Goal: Task Accomplishment & Management: Use online tool/utility

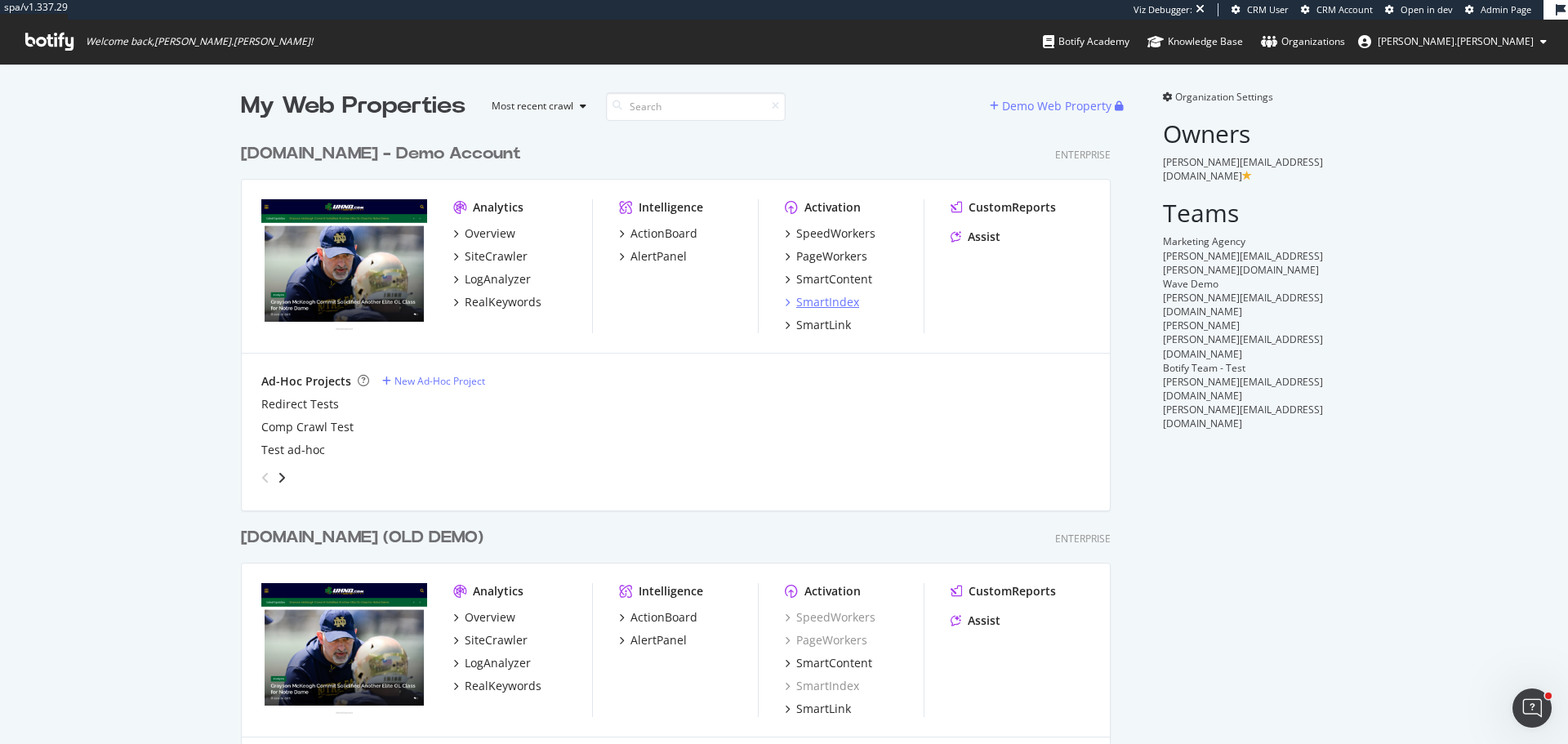
click at [842, 304] on div "SmartIndex" at bounding box center [828, 302] width 63 height 17
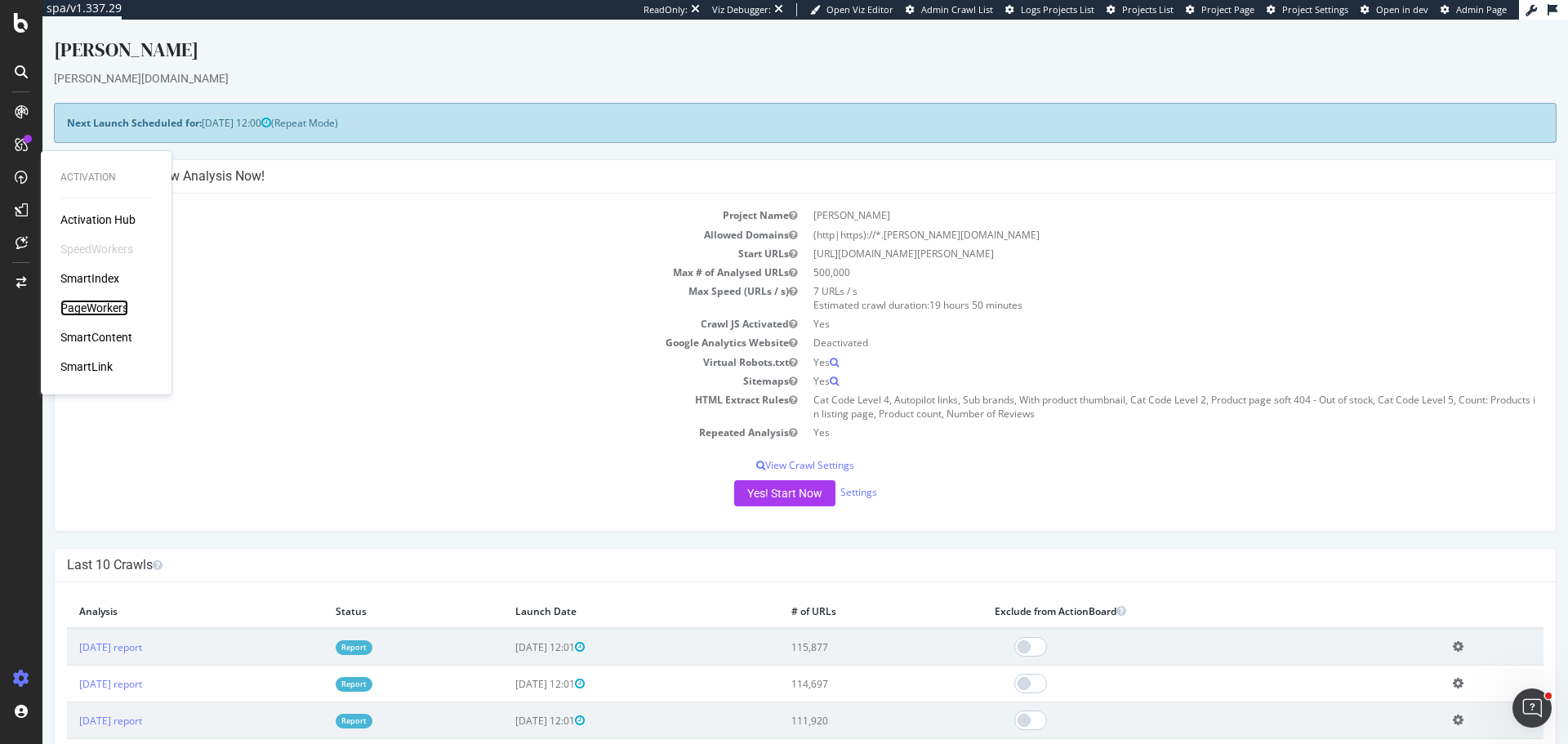
click at [112, 313] on div "PageWorkers" at bounding box center [94, 308] width 68 height 17
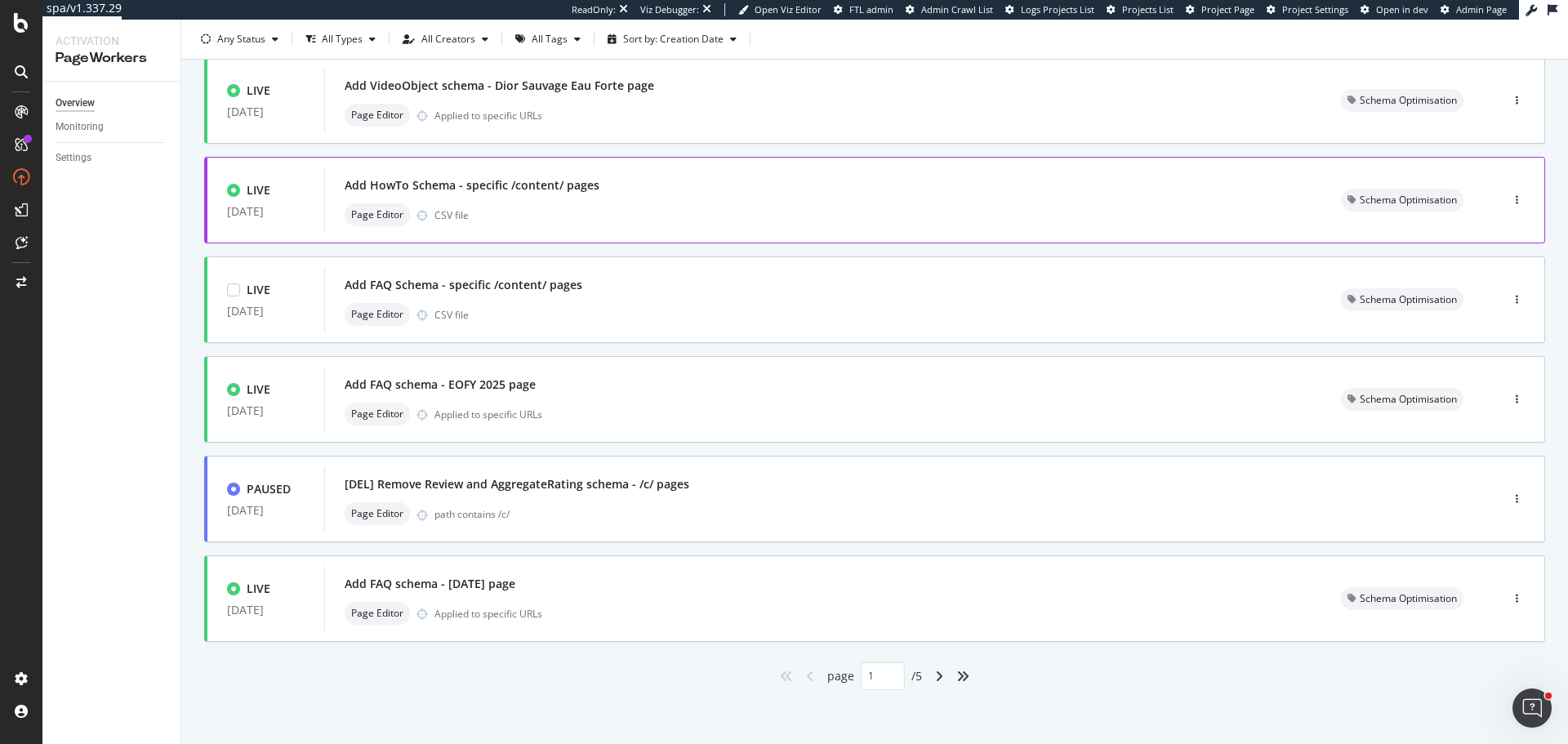
scroll to position [513, 0]
click at [935, 674] on icon "angle-right" at bounding box center [939, 673] width 8 height 13
type input "2"
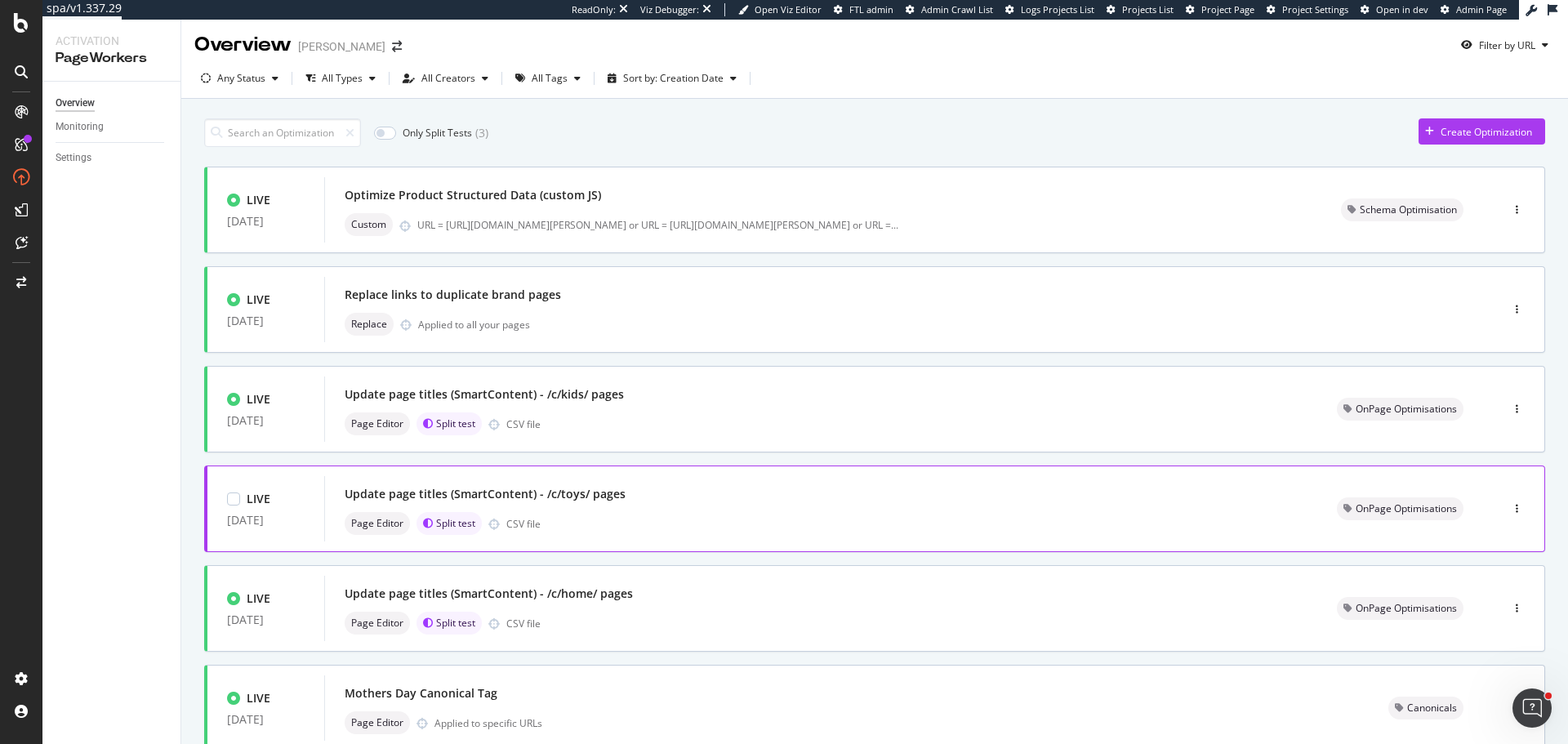
scroll to position [0, 0]
click at [564, 199] on div "Optimize Product Structured Data (custom JS)" at bounding box center [473, 197] width 257 height 17
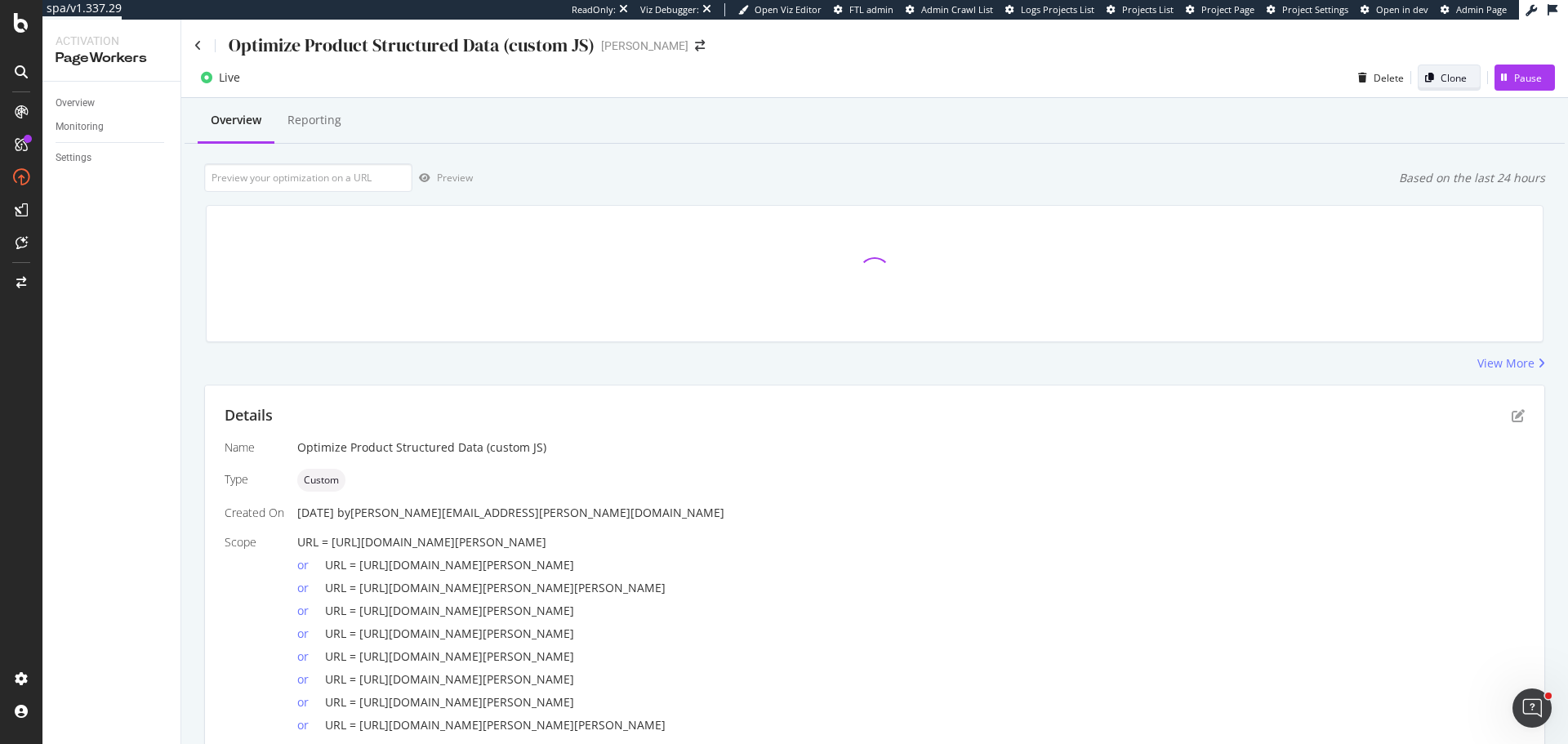
click at [1421, 69] on div "Clone" at bounding box center [1443, 77] width 48 height 23
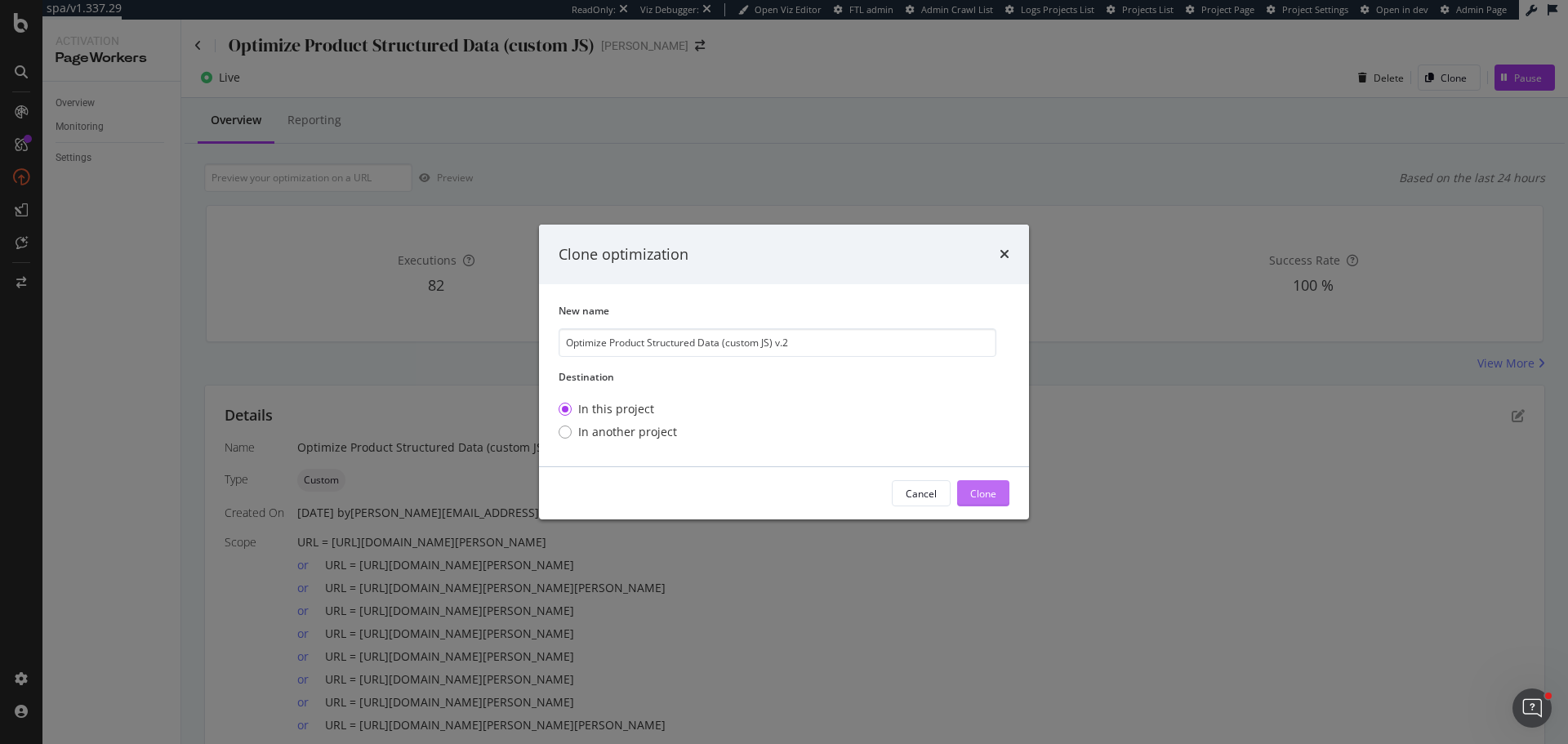
type input "Optimize Product Structured Data (custom JS) v.2"
click at [970, 498] on div "Clone" at bounding box center [983, 494] width 26 height 14
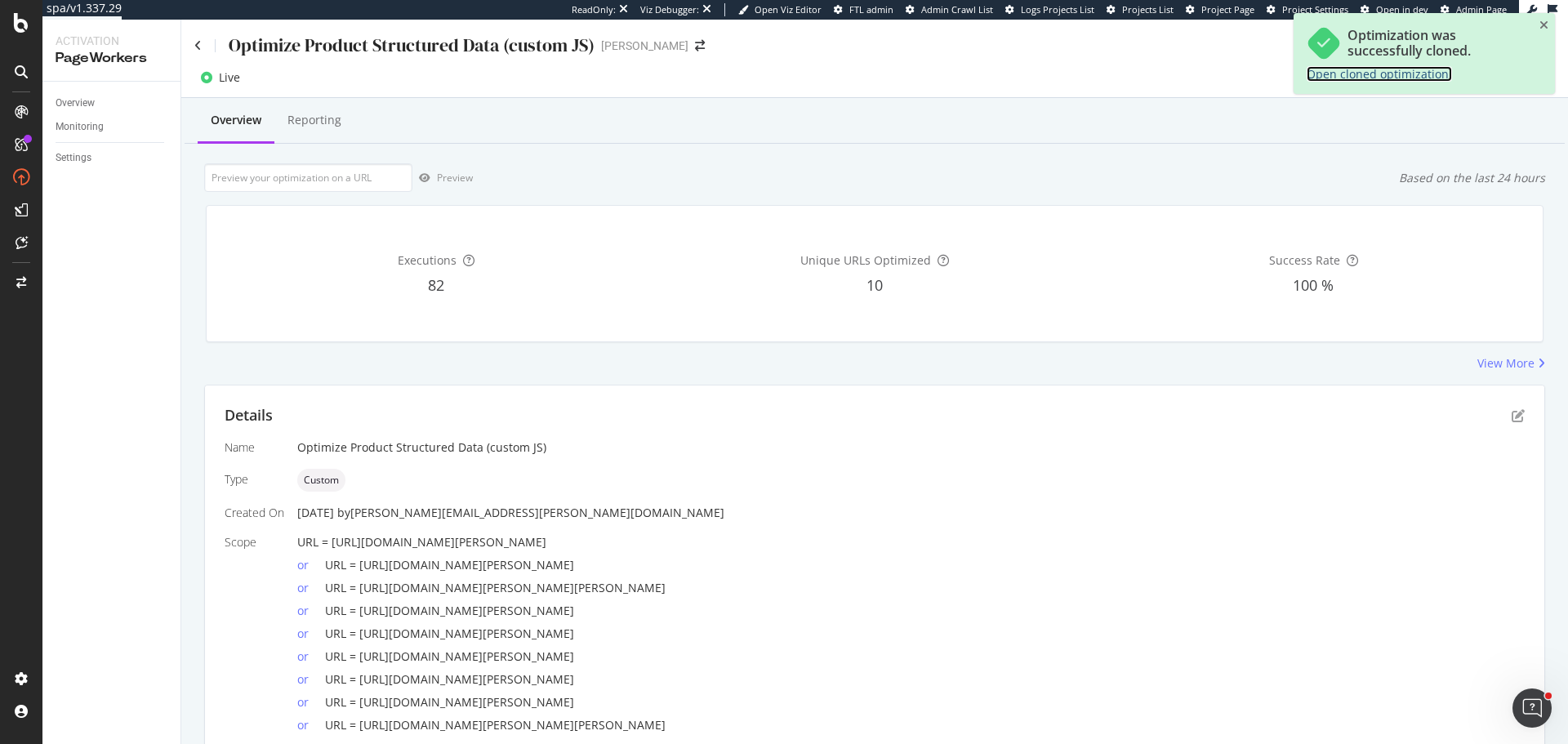
click at [1347, 71] on link "Open cloned optimization." at bounding box center [1379, 73] width 145 height 16
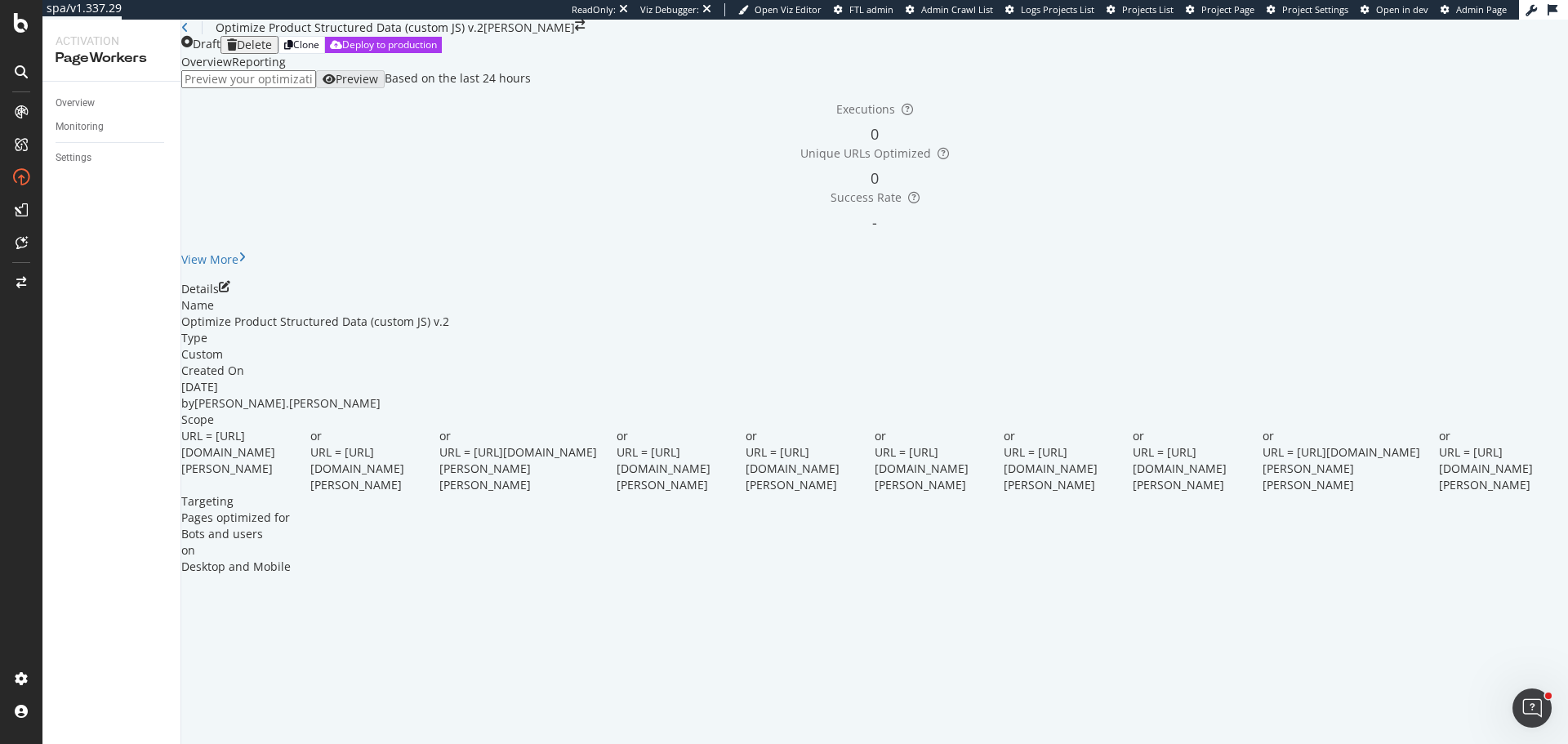
scroll to position [119, 0]
click at [231, 292] on icon "pen-to-square" at bounding box center [224, 286] width 11 height 11
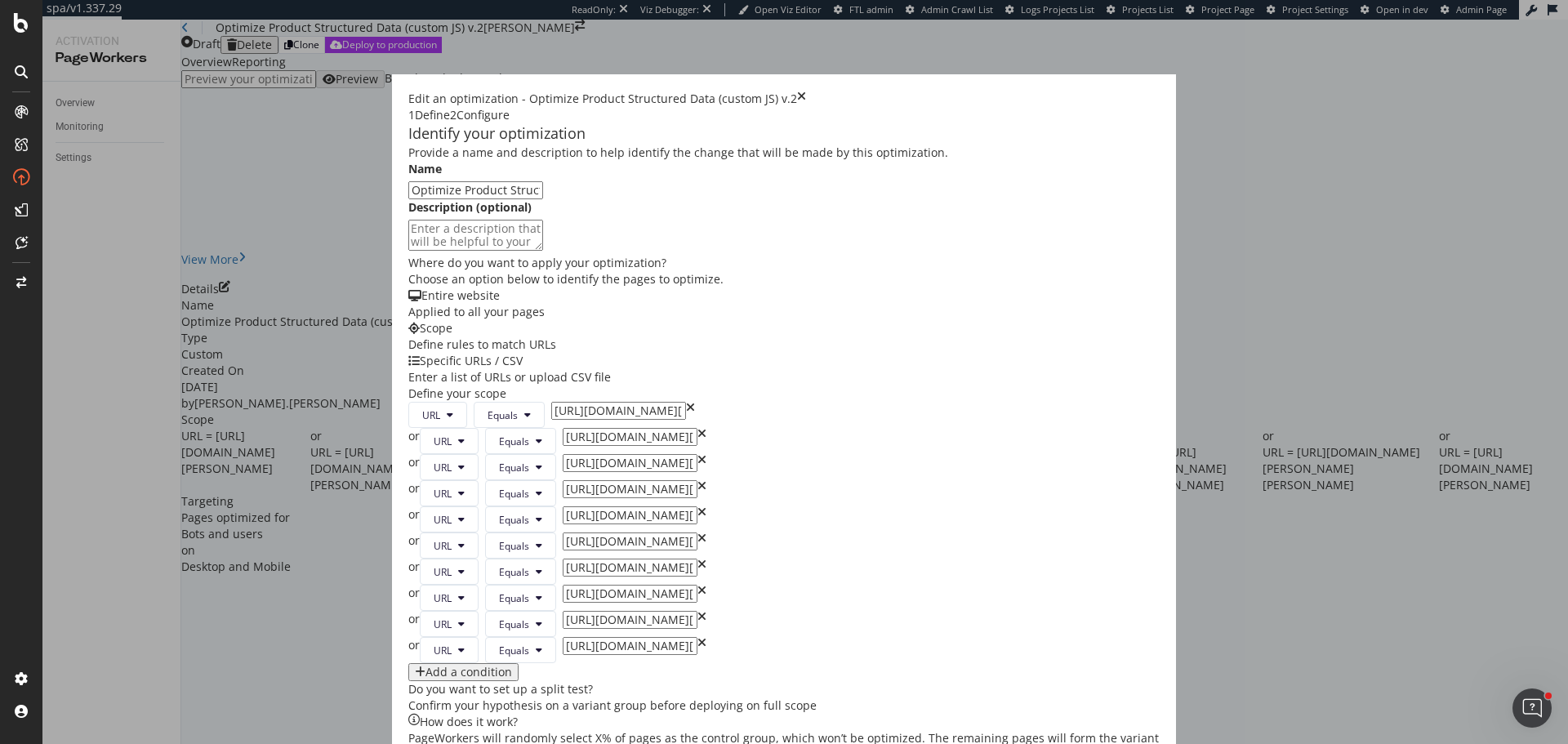
click at [715, 386] on div "Enter a list of URLs or upload CSV file" at bounding box center [784, 378] width 751 height 17
click at [718, 386] on div "Enter a list of URLs or upload CSV file" at bounding box center [784, 378] width 751 height 17
click at [806, 91] on icon "times" at bounding box center [801, 100] width 9 height 17
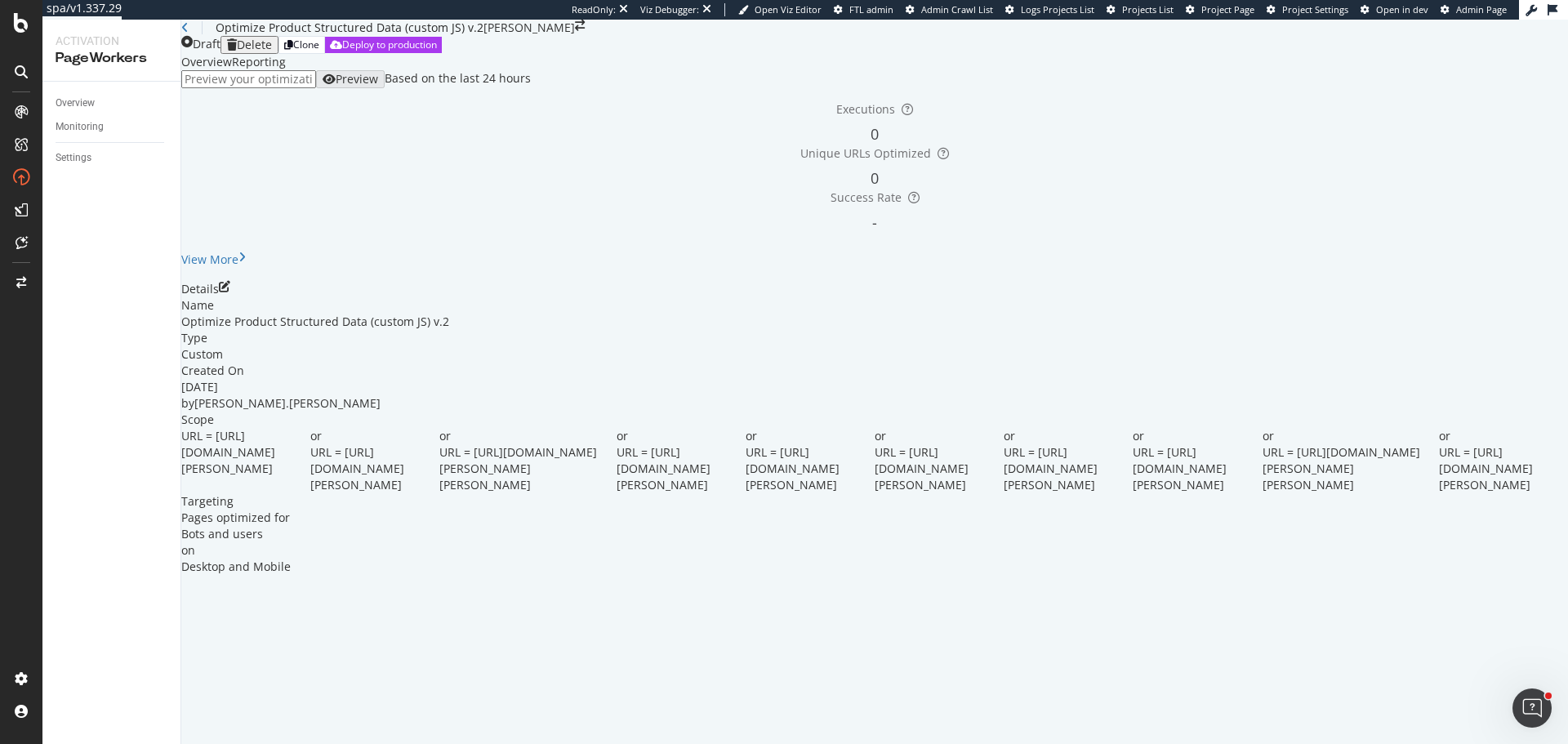
scroll to position [0, 0]
click at [272, 51] on div "Delete" at bounding box center [255, 45] width 35 height 13
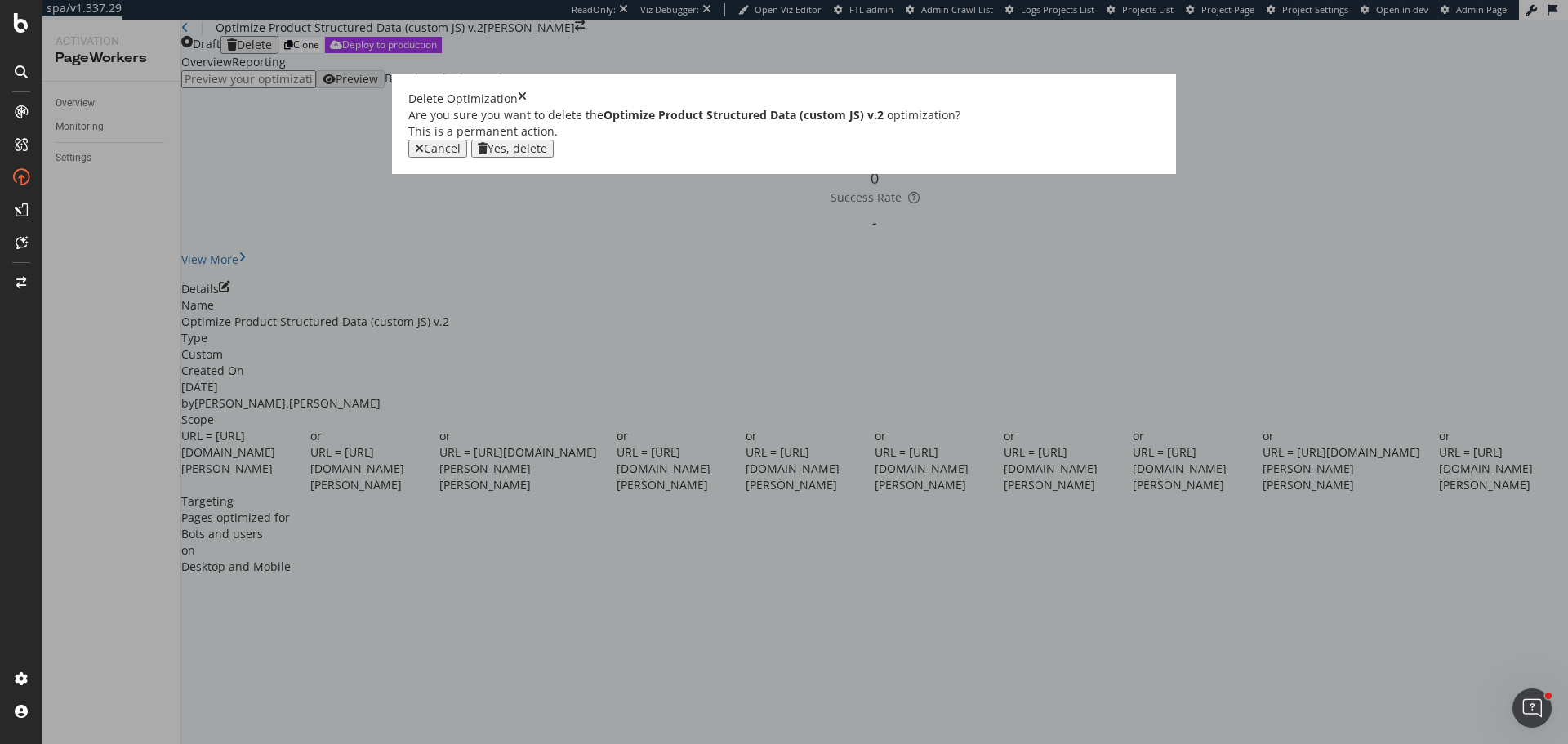
click at [547, 155] on div "Yes, delete" at bounding box center [517, 149] width 59 height 13
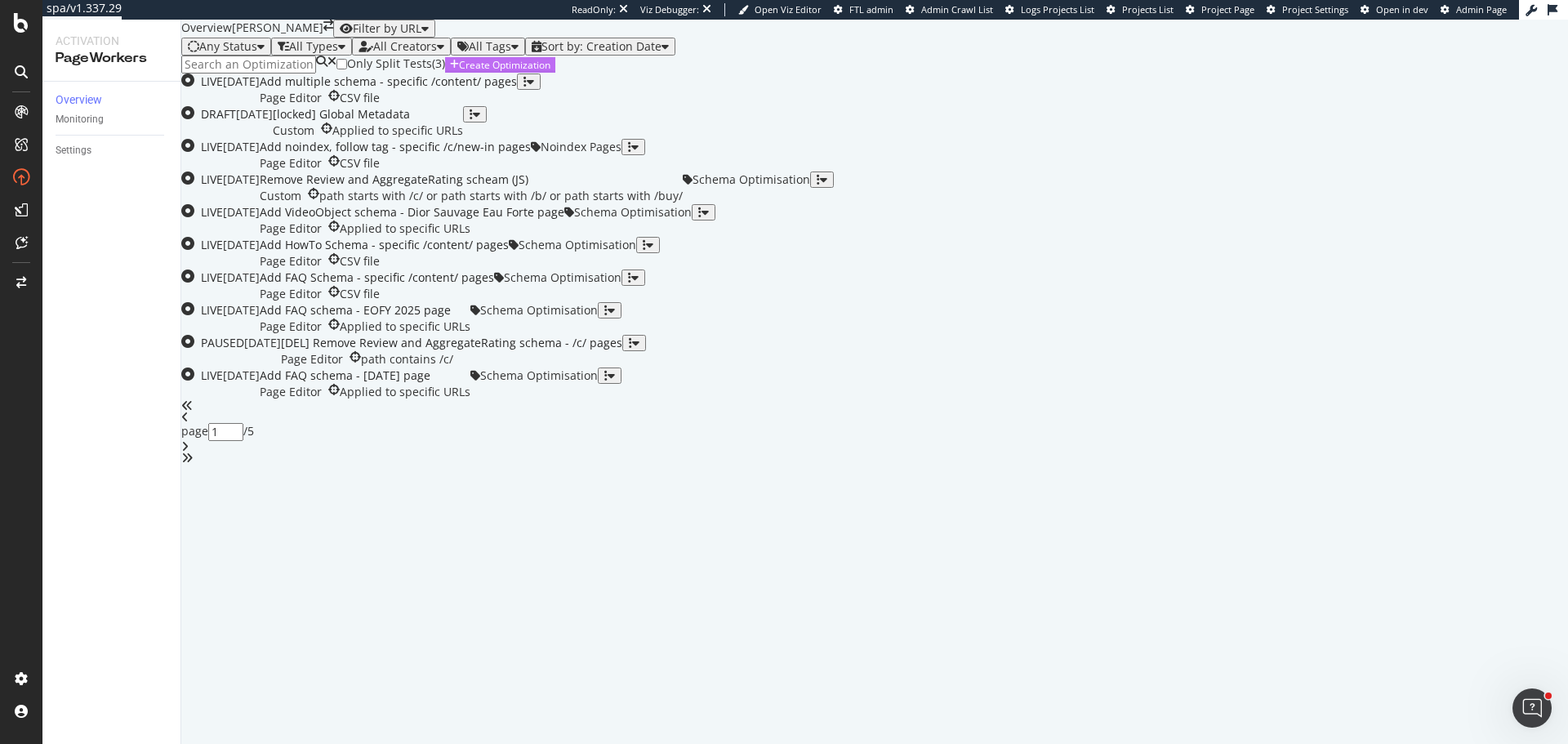
click at [550, 72] on div "Create Optimization" at bounding box center [505, 64] width 91 height 14
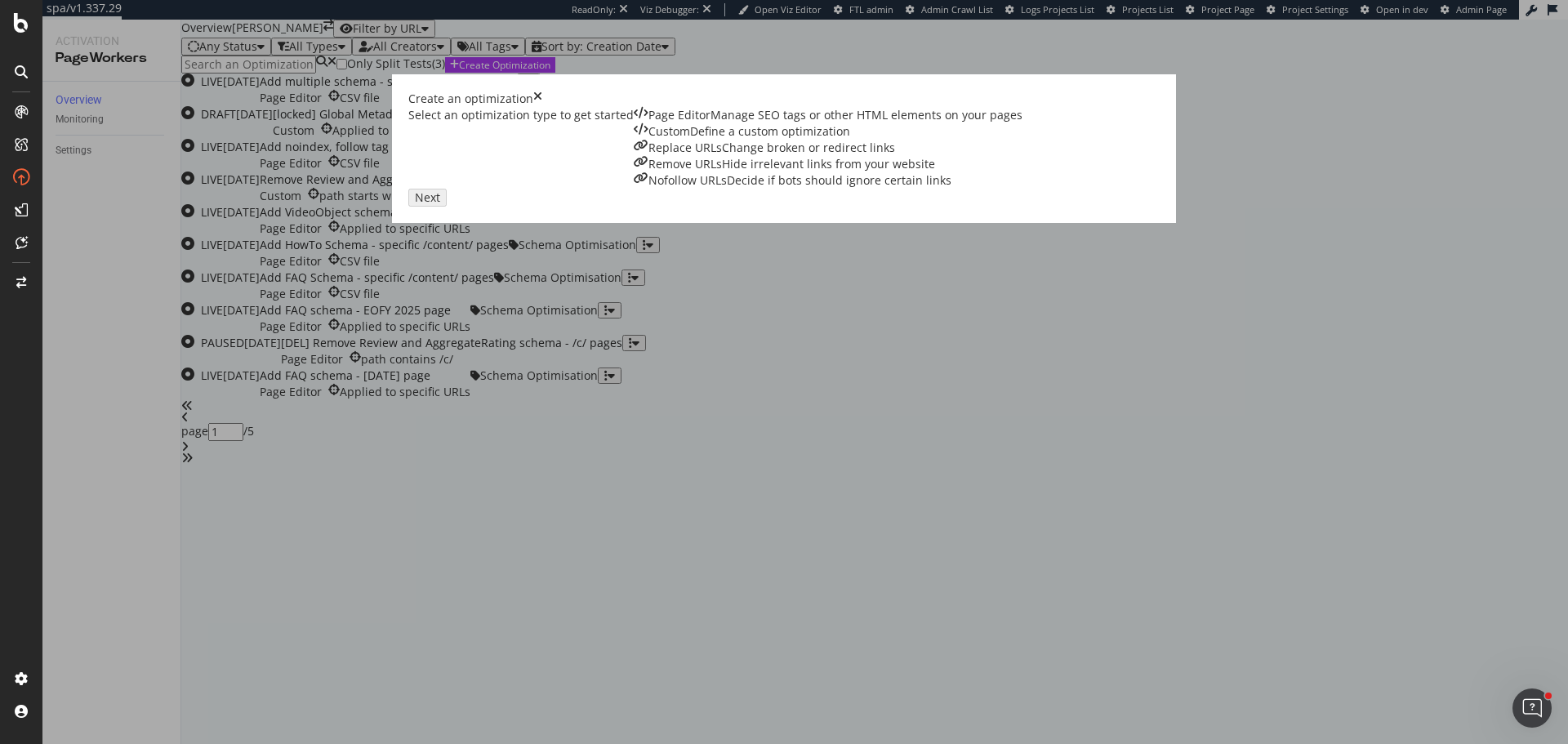
click at [705, 140] on div "Custom Define a custom optimization" at bounding box center [828, 132] width 389 height 17
click at [434, 204] on div "Next" at bounding box center [424, 196] width 21 height 14
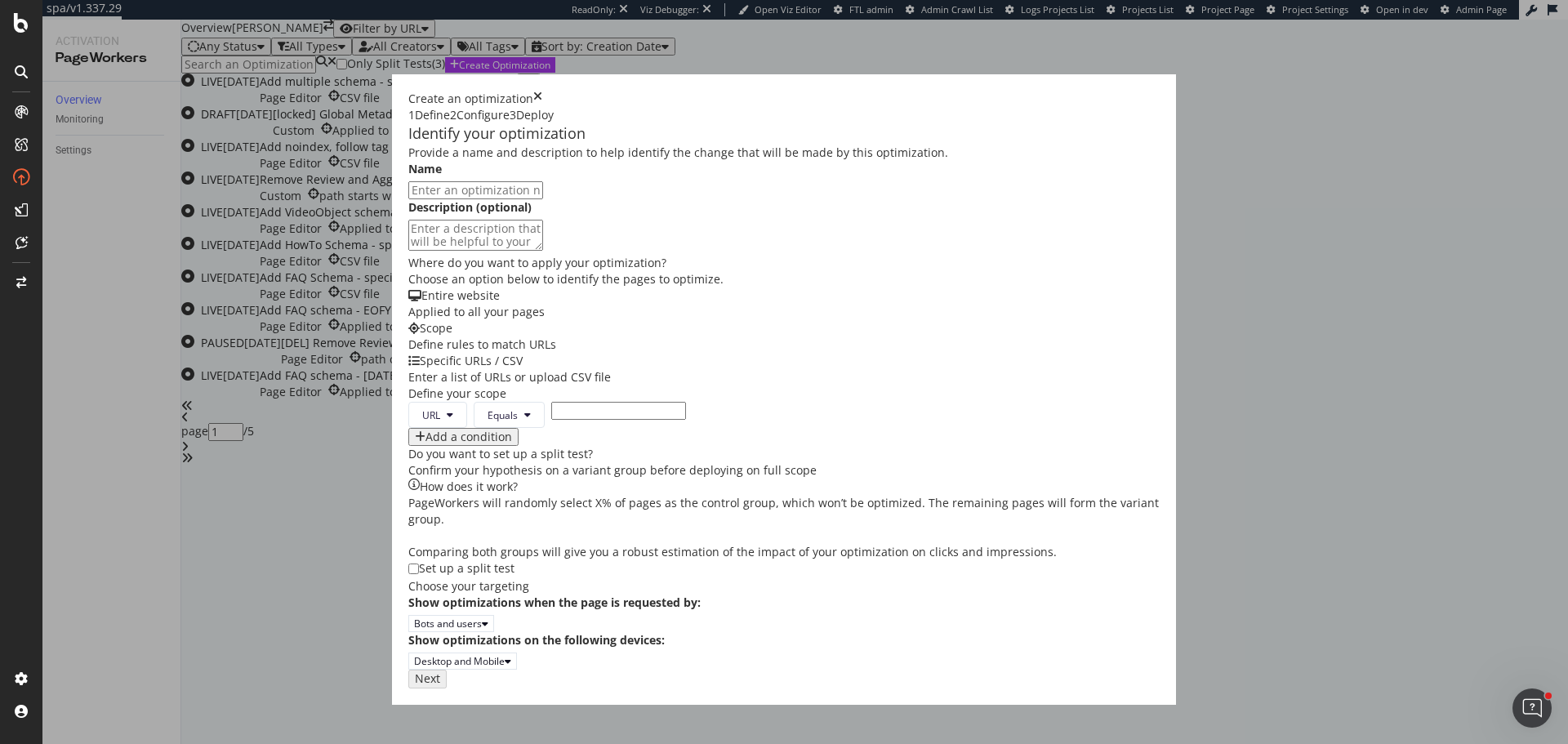
paste input "Optimize Product Structured Data (custom JS)"
type input "Optimize Product Structured Data (custom JS) v.2"
click at [708, 386] on div "Enter a list of URLs or upload CSV file" at bounding box center [784, 378] width 751 height 17
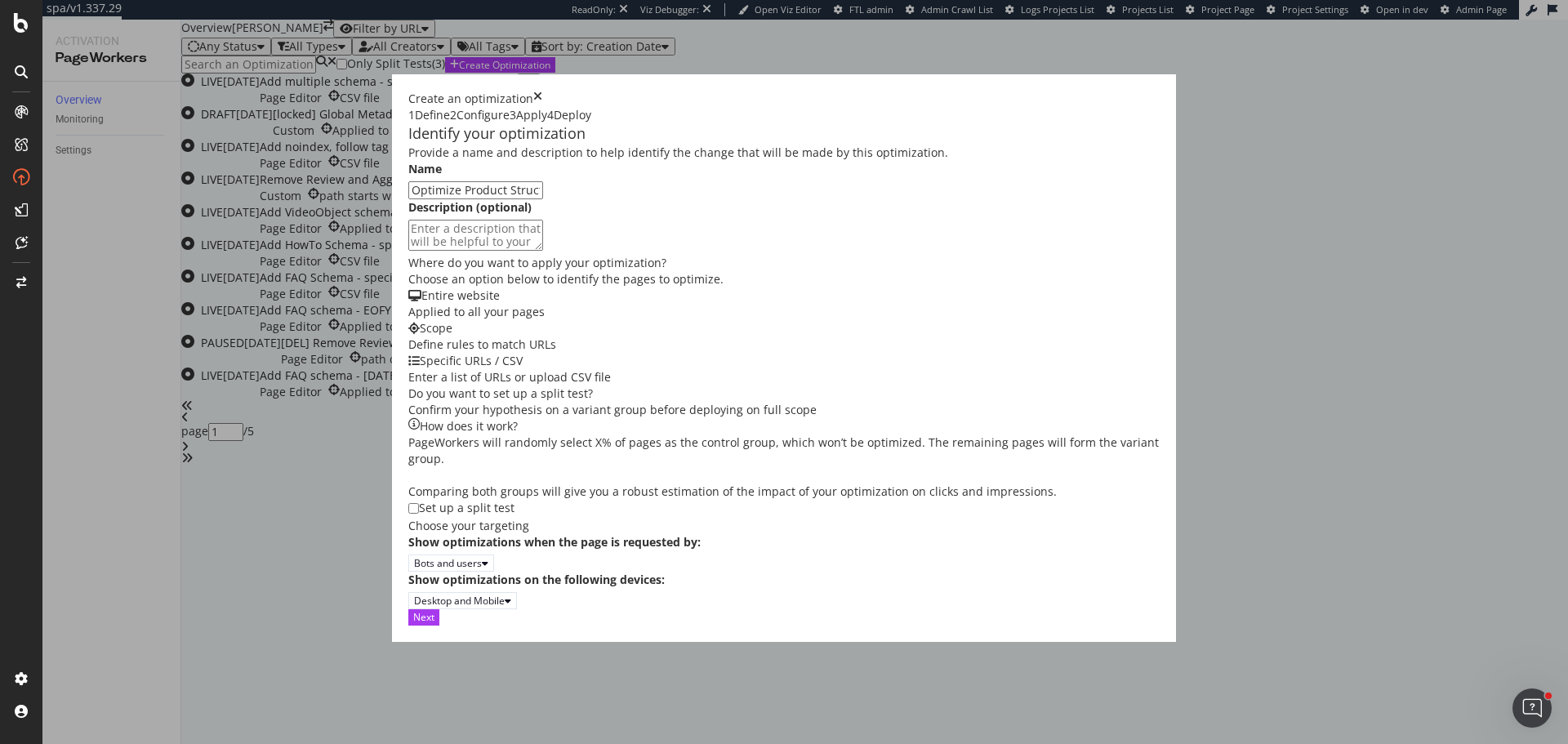
scroll to position [251, 0]
click at [434, 624] on div "Next" at bounding box center [424, 617] width 21 height 14
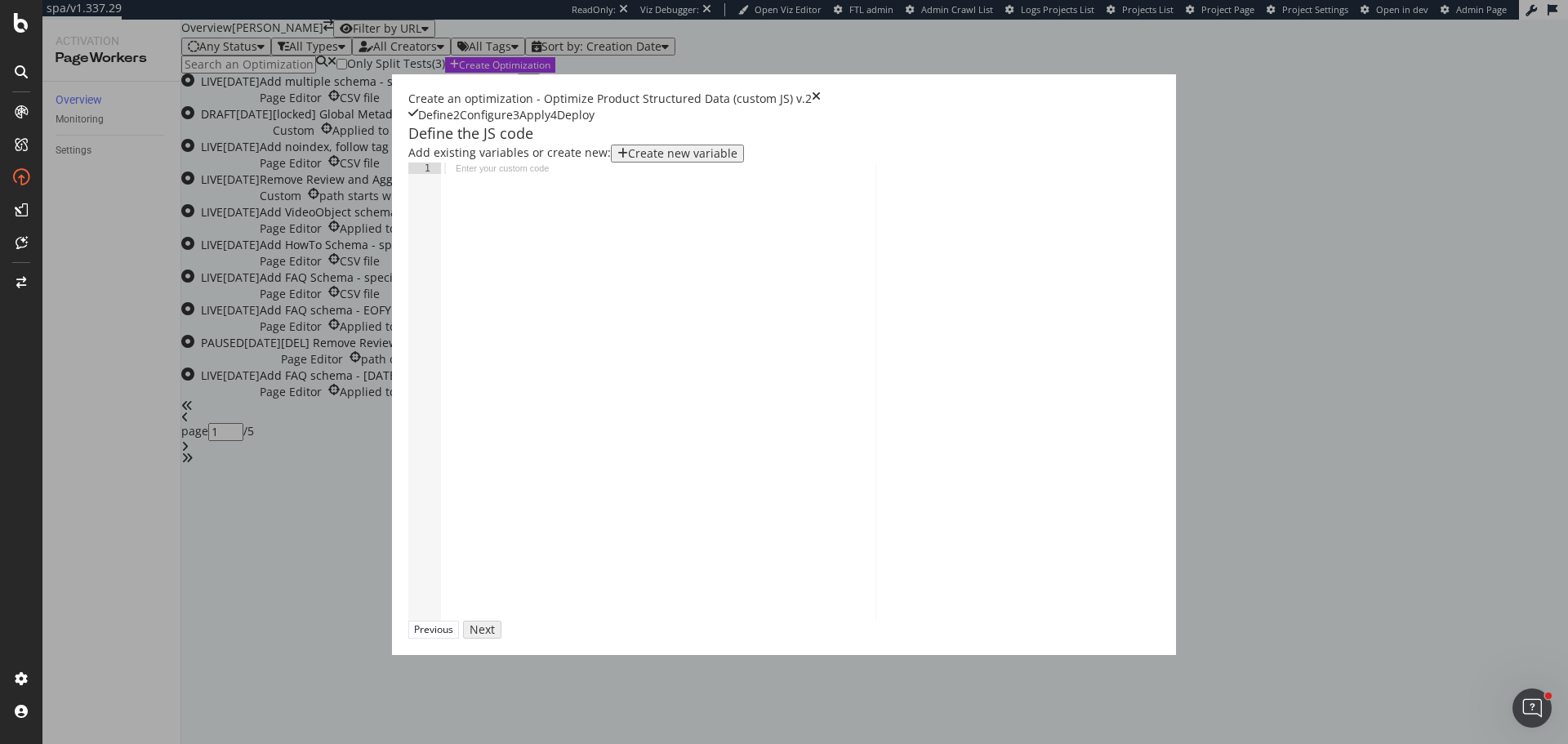
click at [695, 440] on div "modal" at bounding box center [907, 403] width 933 height 480
click at [560, 396] on div "modal" at bounding box center [907, 403] width 933 height 480
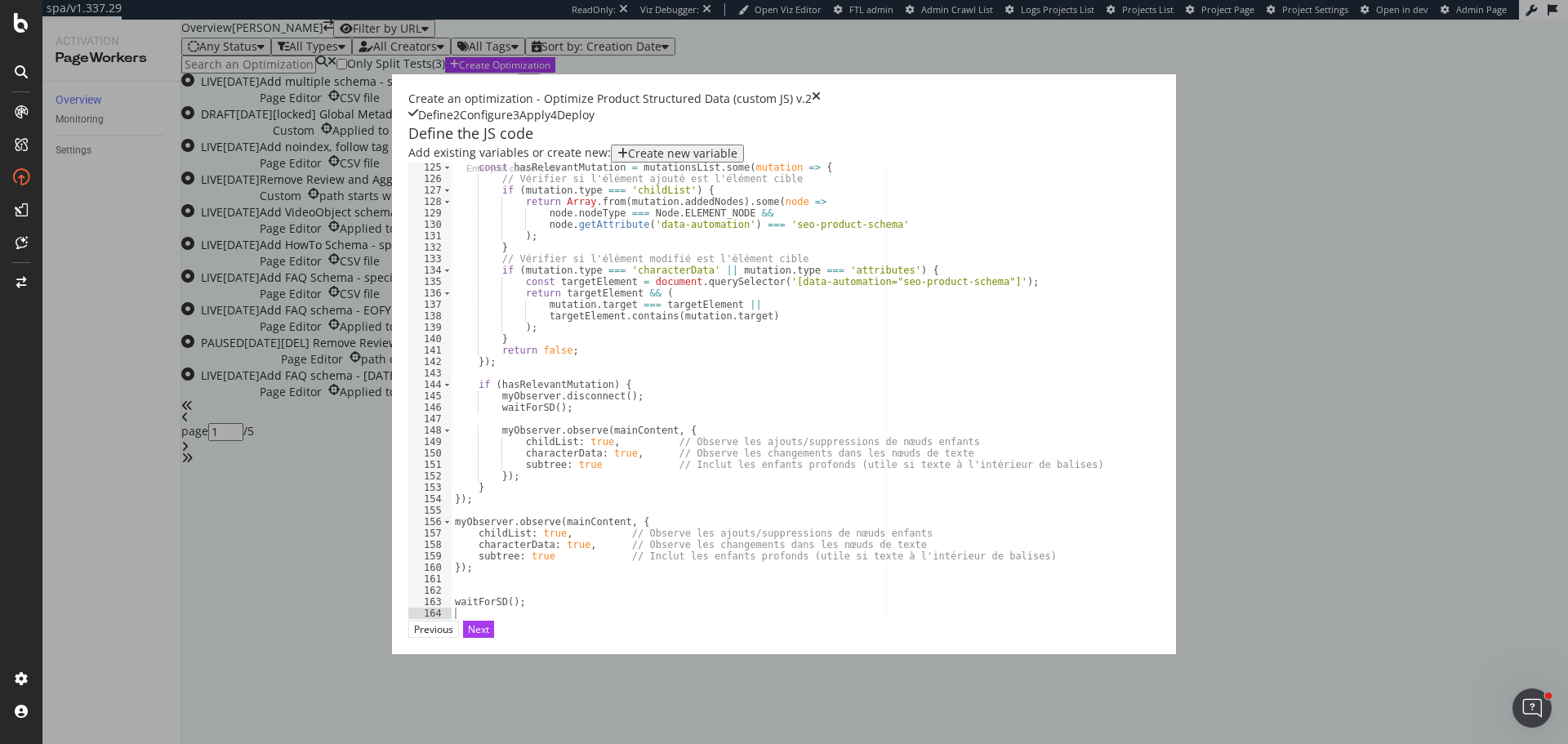
scroll to position [1419, 0]
click at [489, 636] on div "Next" at bounding box center [478, 629] width 21 height 14
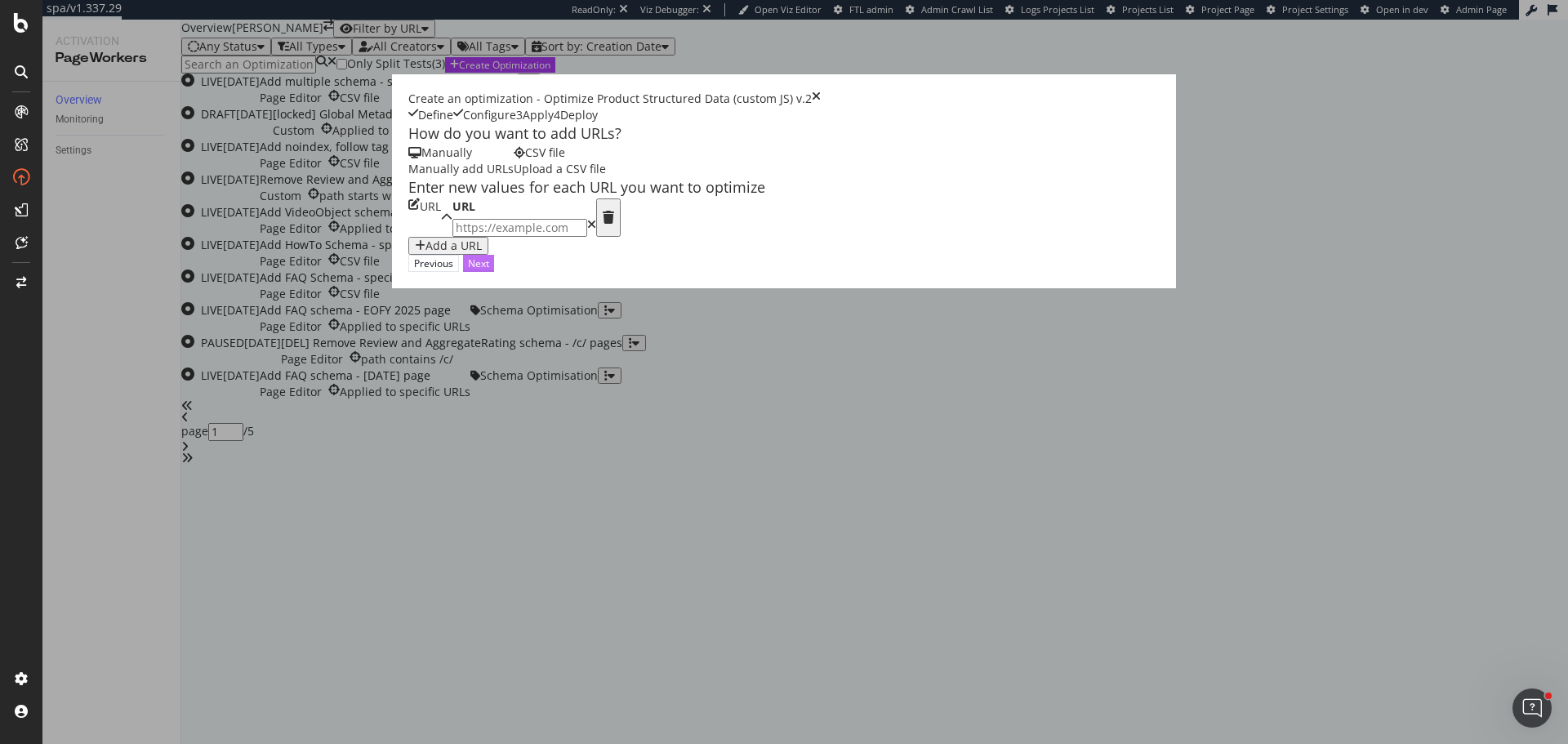
scroll to position [0, 0]
click at [531, 178] on div "Upload a CSV file" at bounding box center [560, 169] width 92 height 17
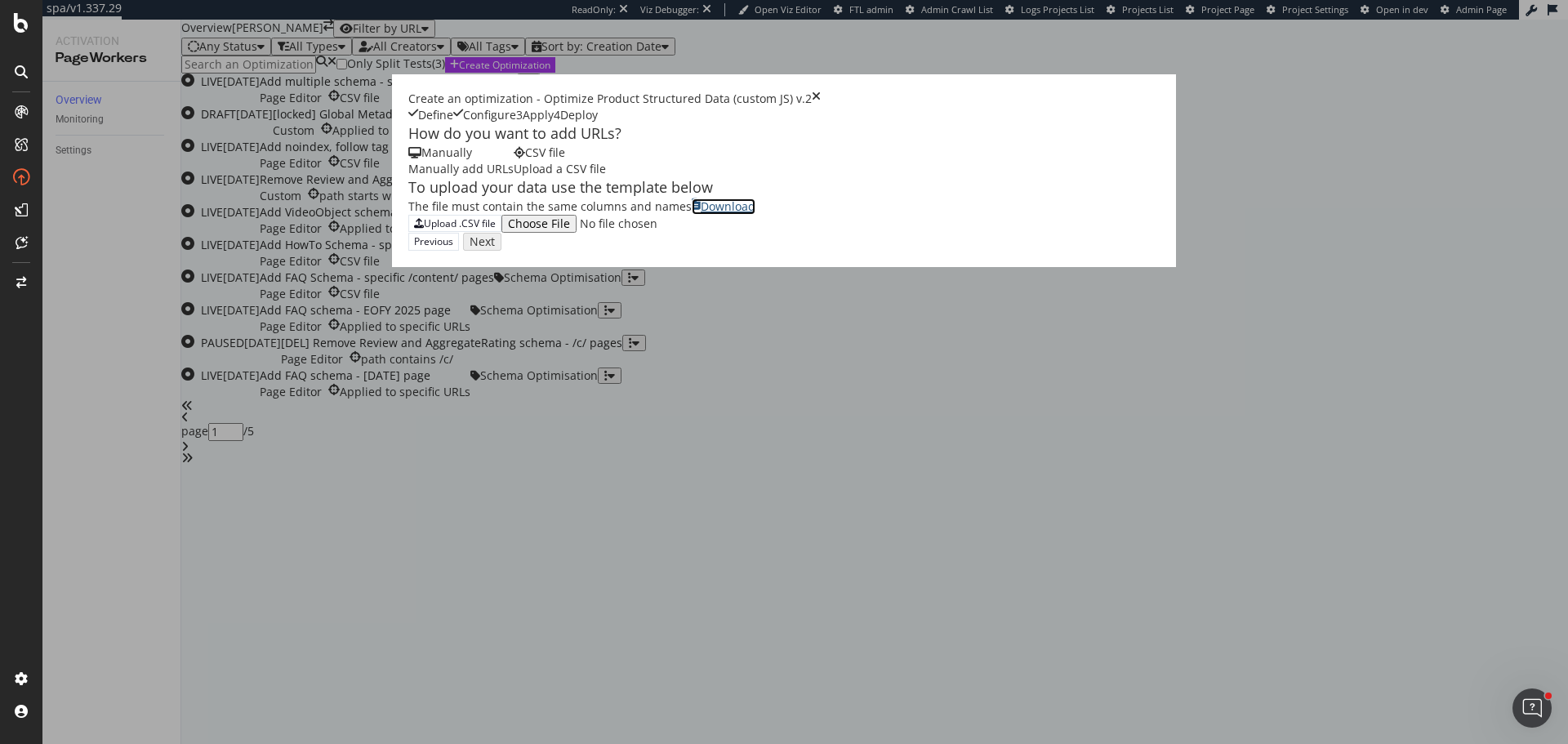
click at [701, 215] on div "Download" at bounding box center [728, 206] width 55 height 17
click at [424, 231] on div "Upload .CSV file" at bounding box center [459, 223] width 72 height 14
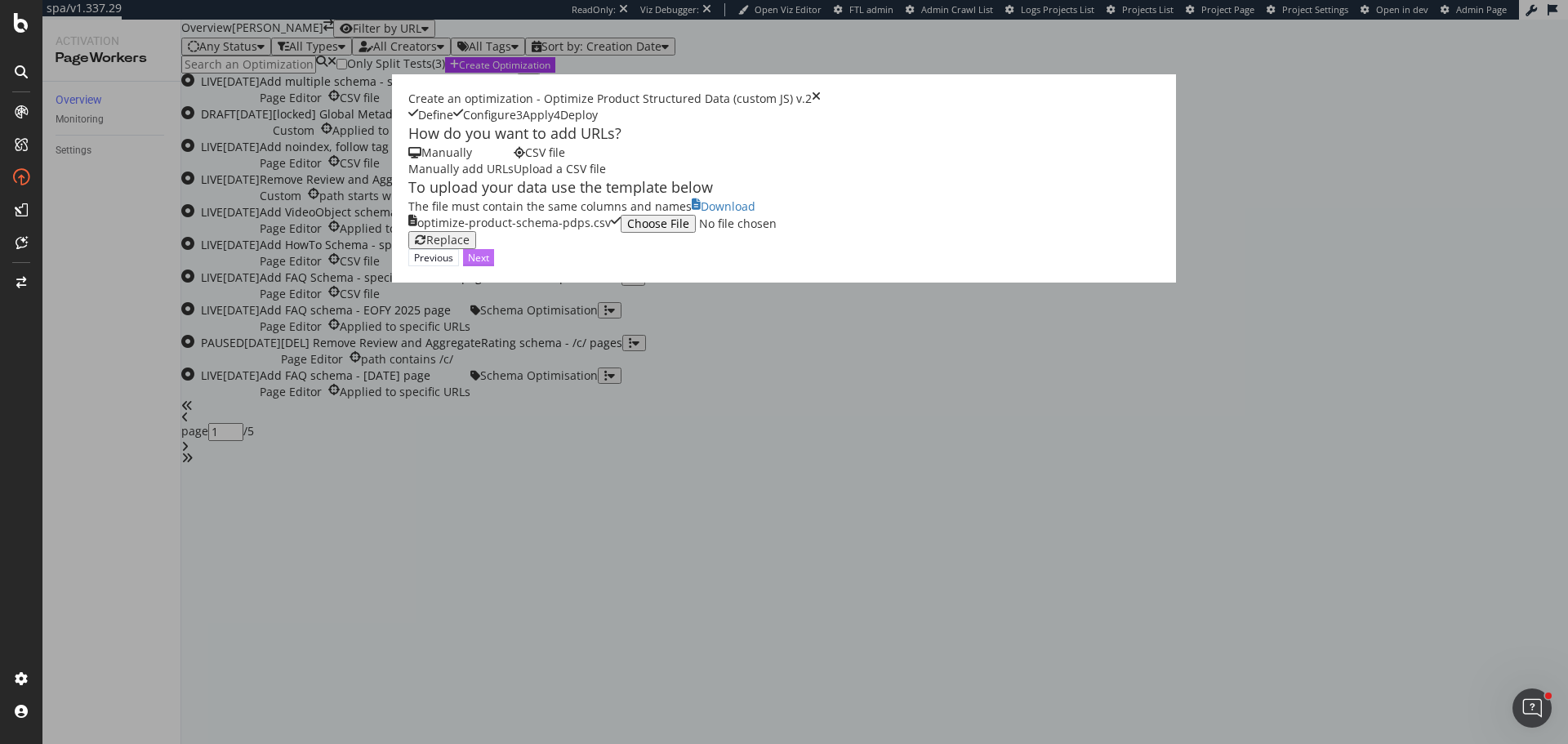
click at [489, 265] on div "Next" at bounding box center [478, 258] width 21 height 14
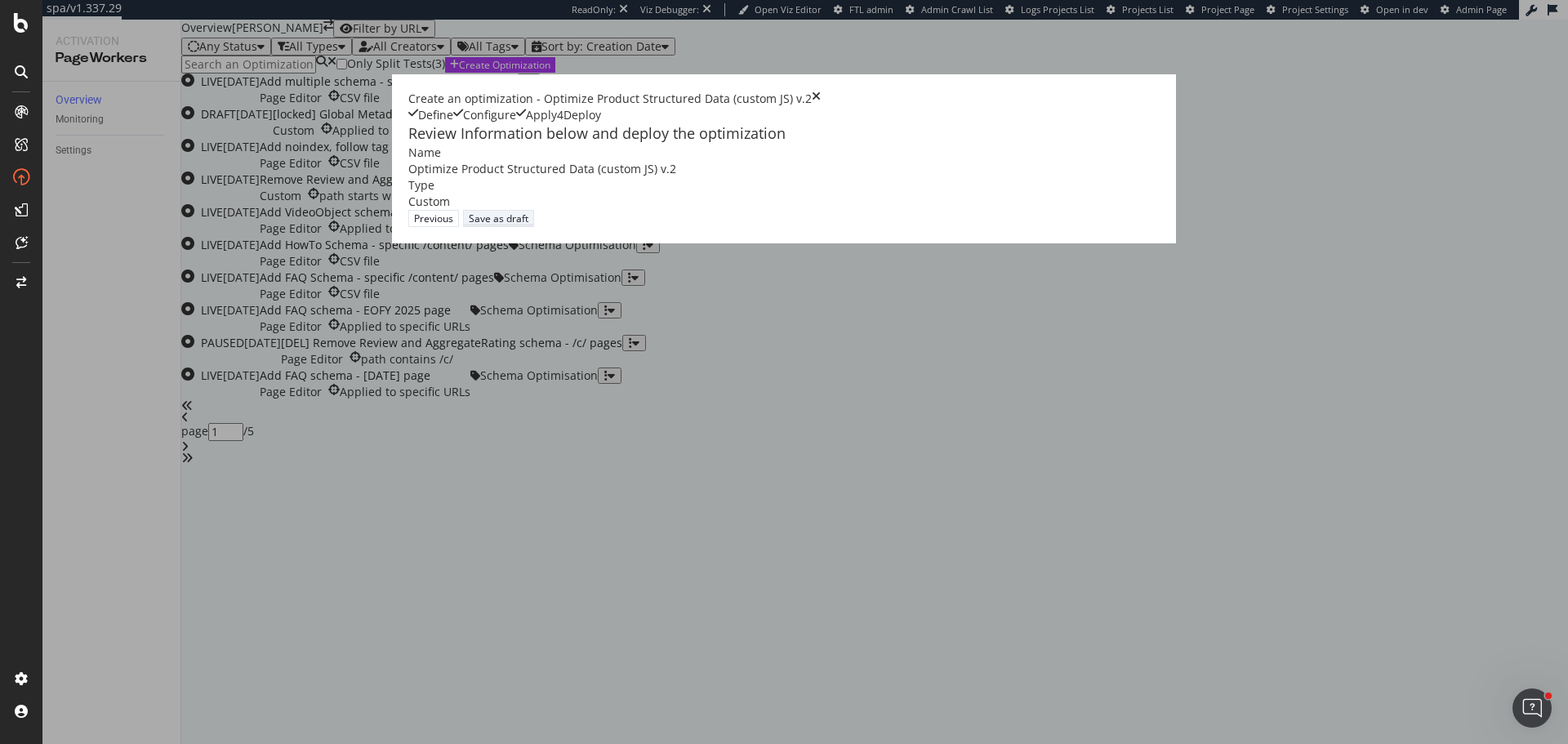
click at [528, 225] on div "Save as draft" at bounding box center [498, 219] width 59 height 14
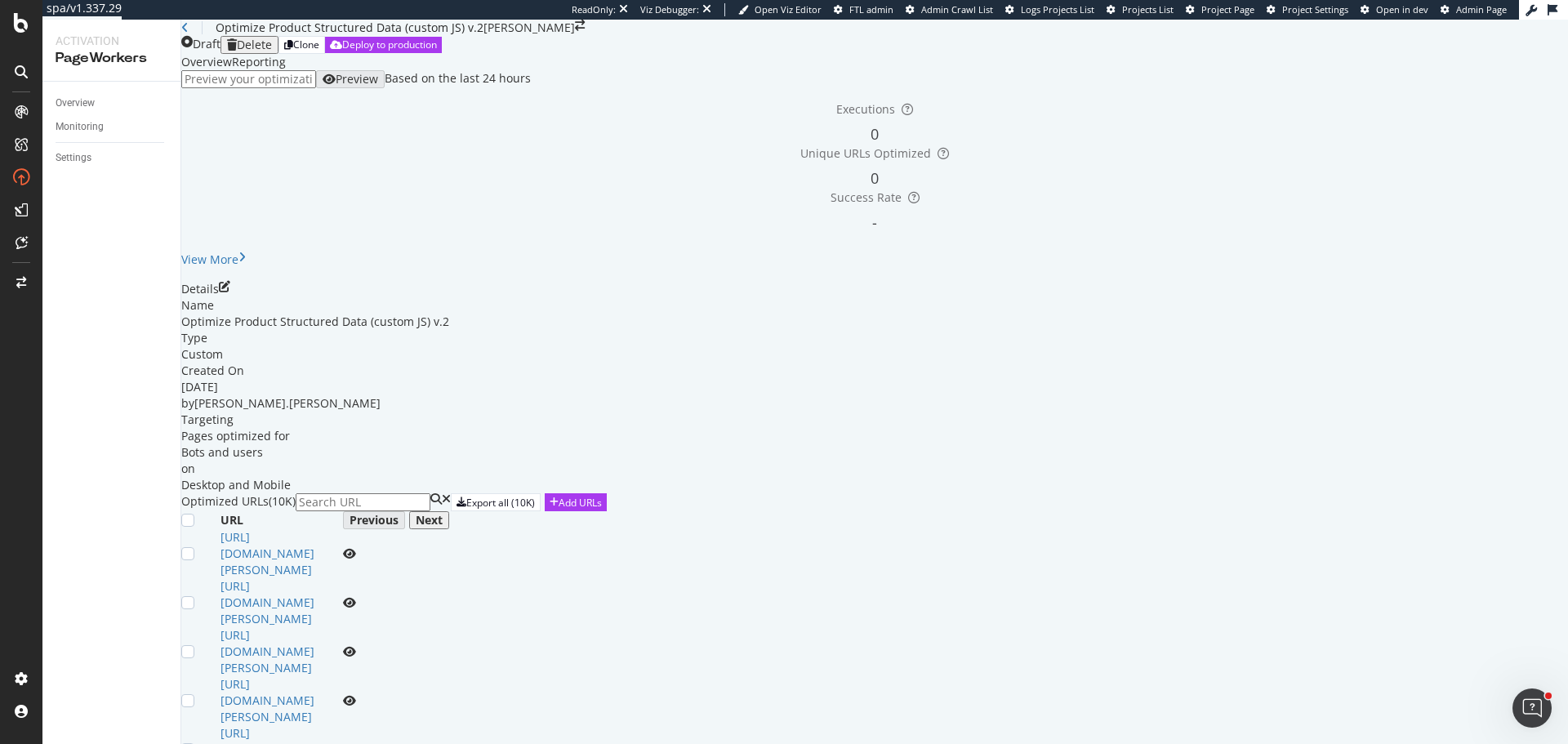
scroll to position [164, 0]
click at [314, 551] on link "https://www.myer.com.au/p/-185644090-192455740--1" at bounding box center [267, 553] width 94 height 48
click at [356, 552] on icon "eye" at bounding box center [349, 553] width 13 height 11
click at [180, 281] on div "Activation PageWorkers Overview Monitoring Settings" at bounding box center [112, 381] width 138 height 724
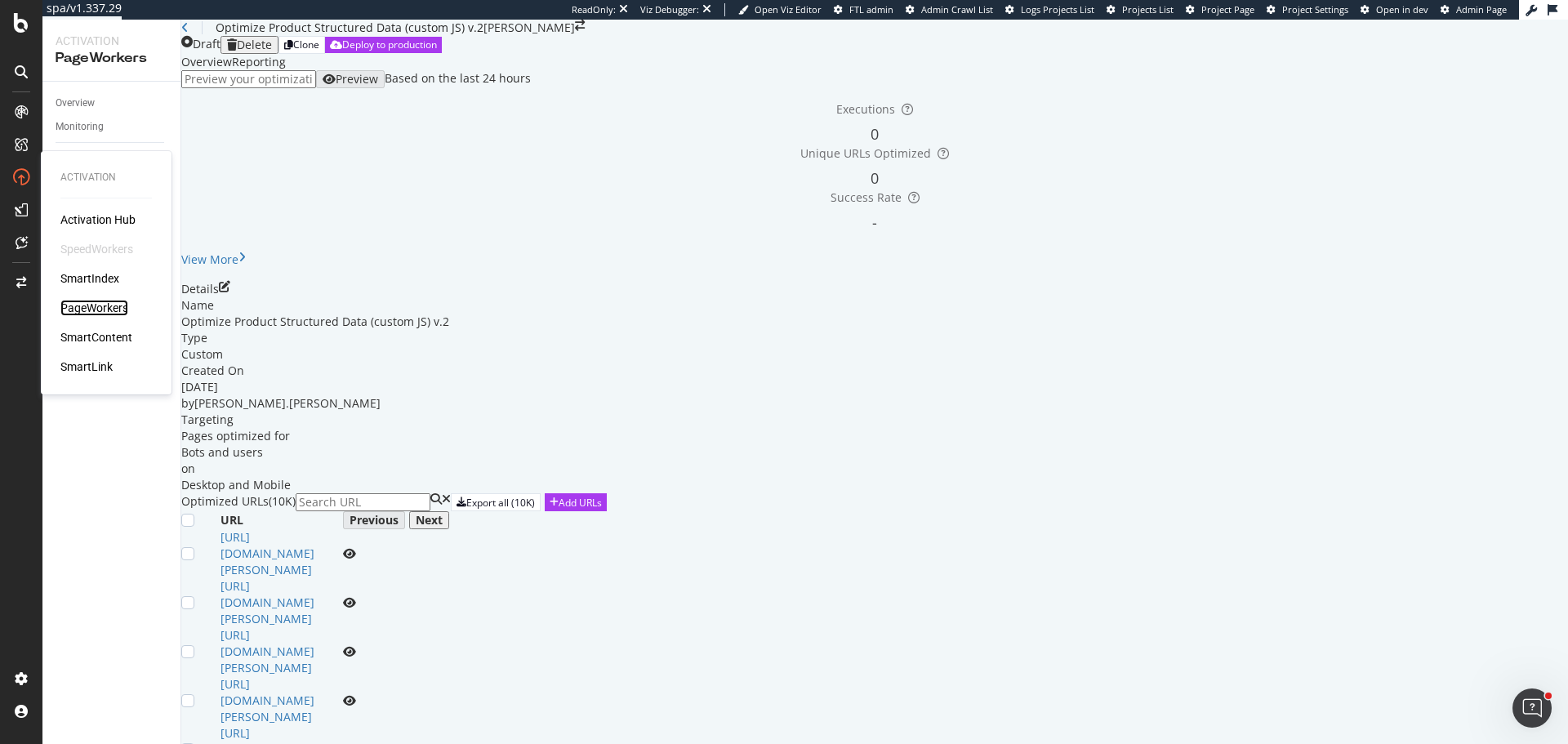
click at [99, 307] on div "PageWorkers" at bounding box center [94, 308] width 68 height 17
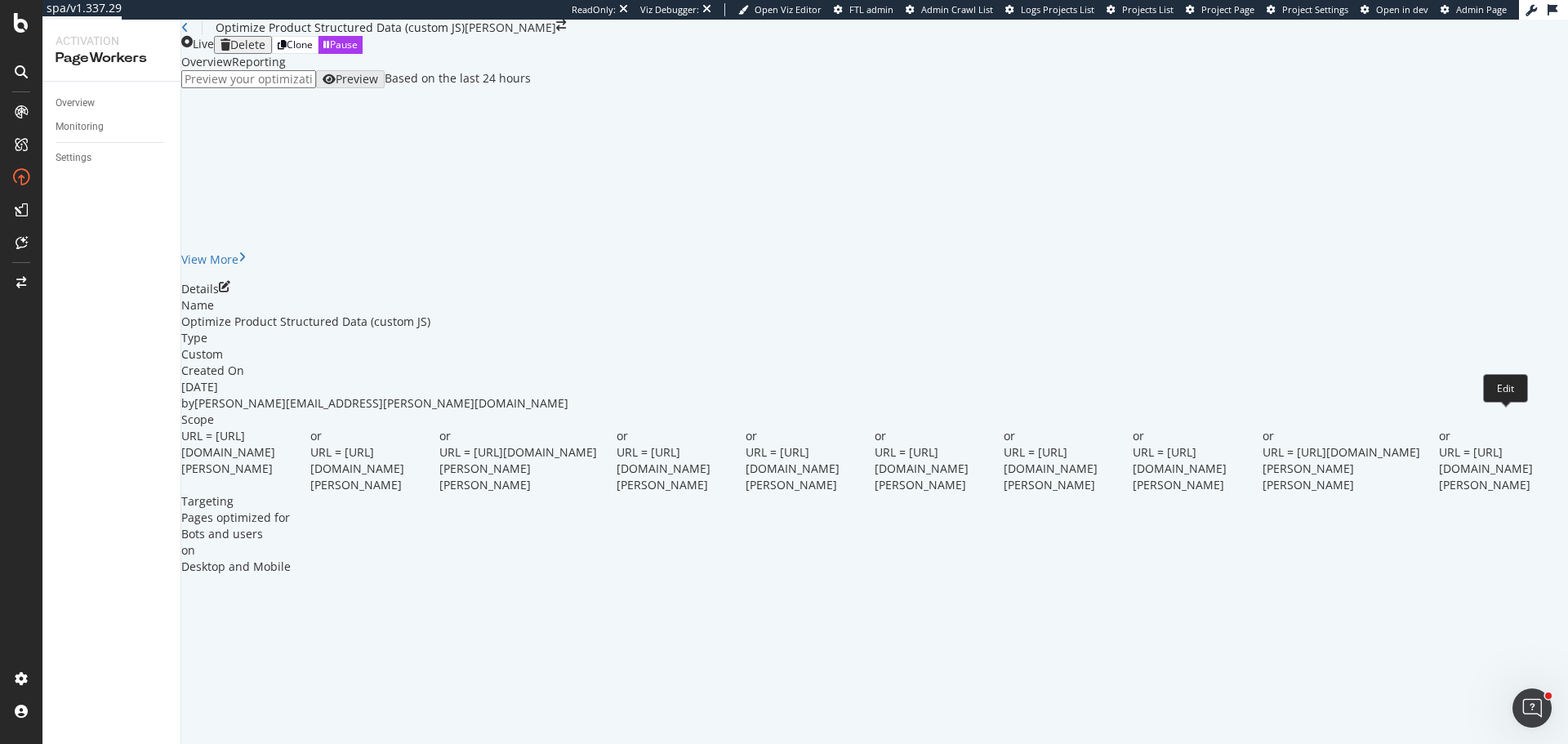
click at [231, 292] on icon "pen-to-square" at bounding box center [224, 286] width 11 height 11
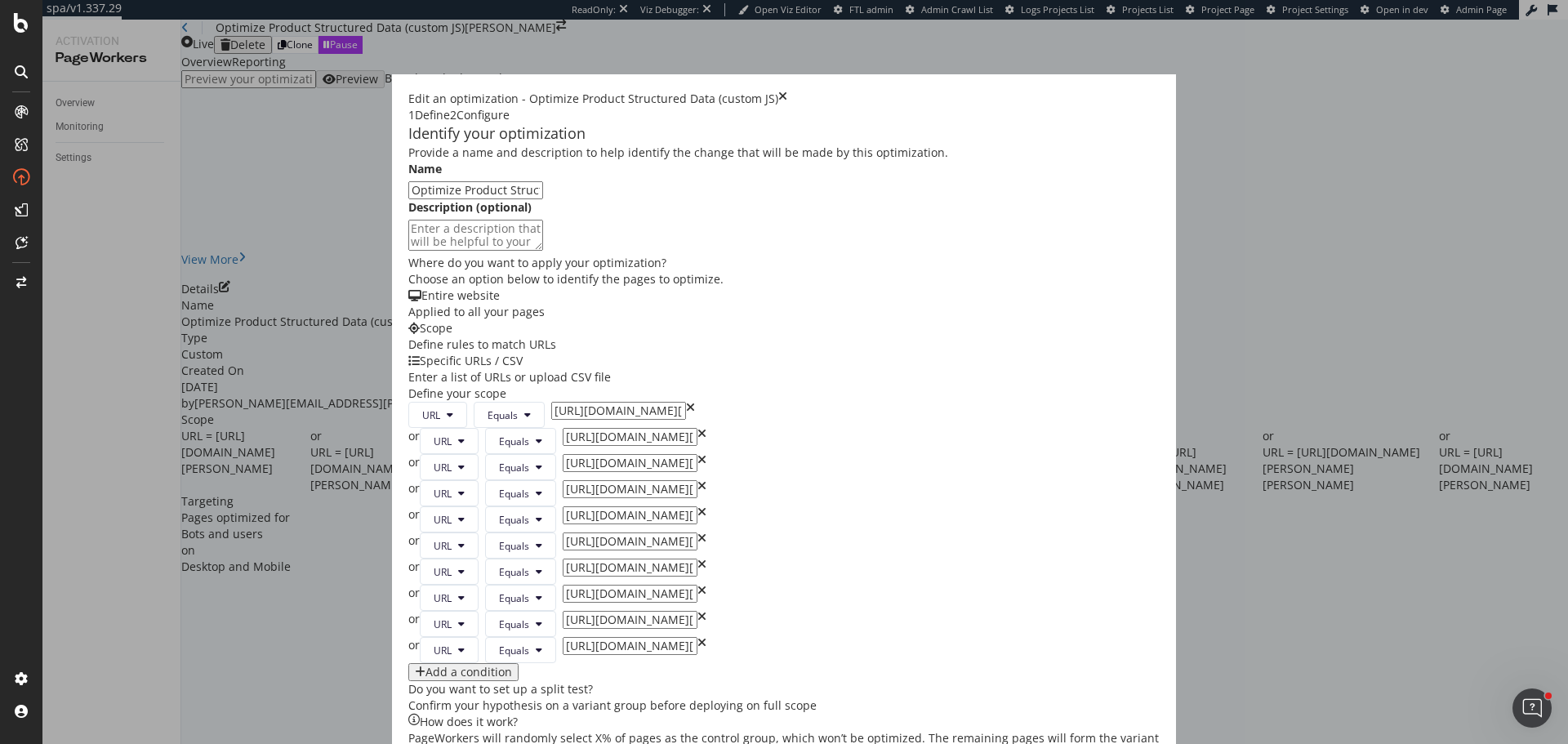
click at [408, 199] on input "Optimize Product Structured Data (custom JS)" at bounding box center [475, 190] width 135 height 18
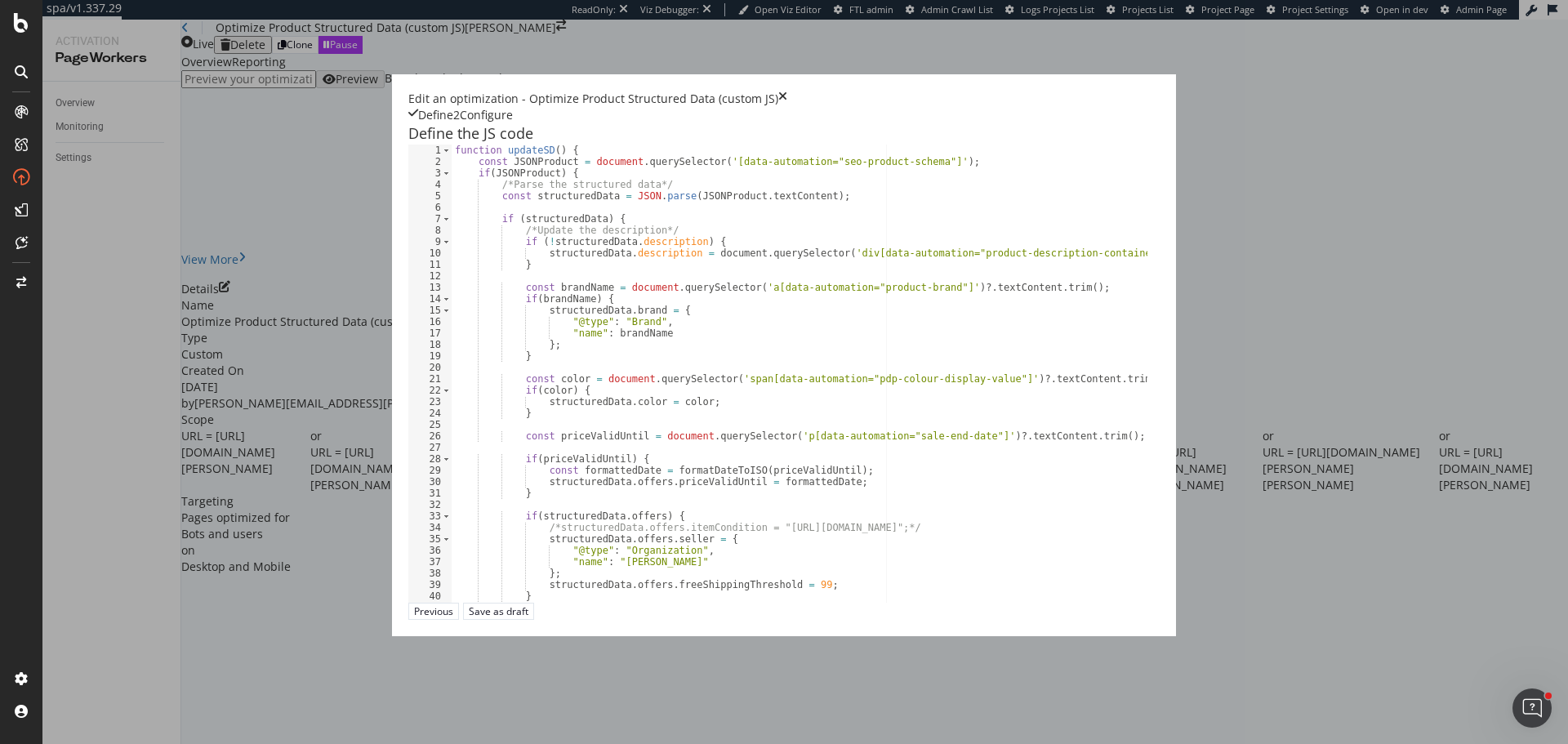
scroll to position [0, 0]
click at [560, 396] on div "function updateSD ( ) { const JSONProduct = document . querySelector ( '[data-a…" at bounding box center [913, 384] width 923 height 480
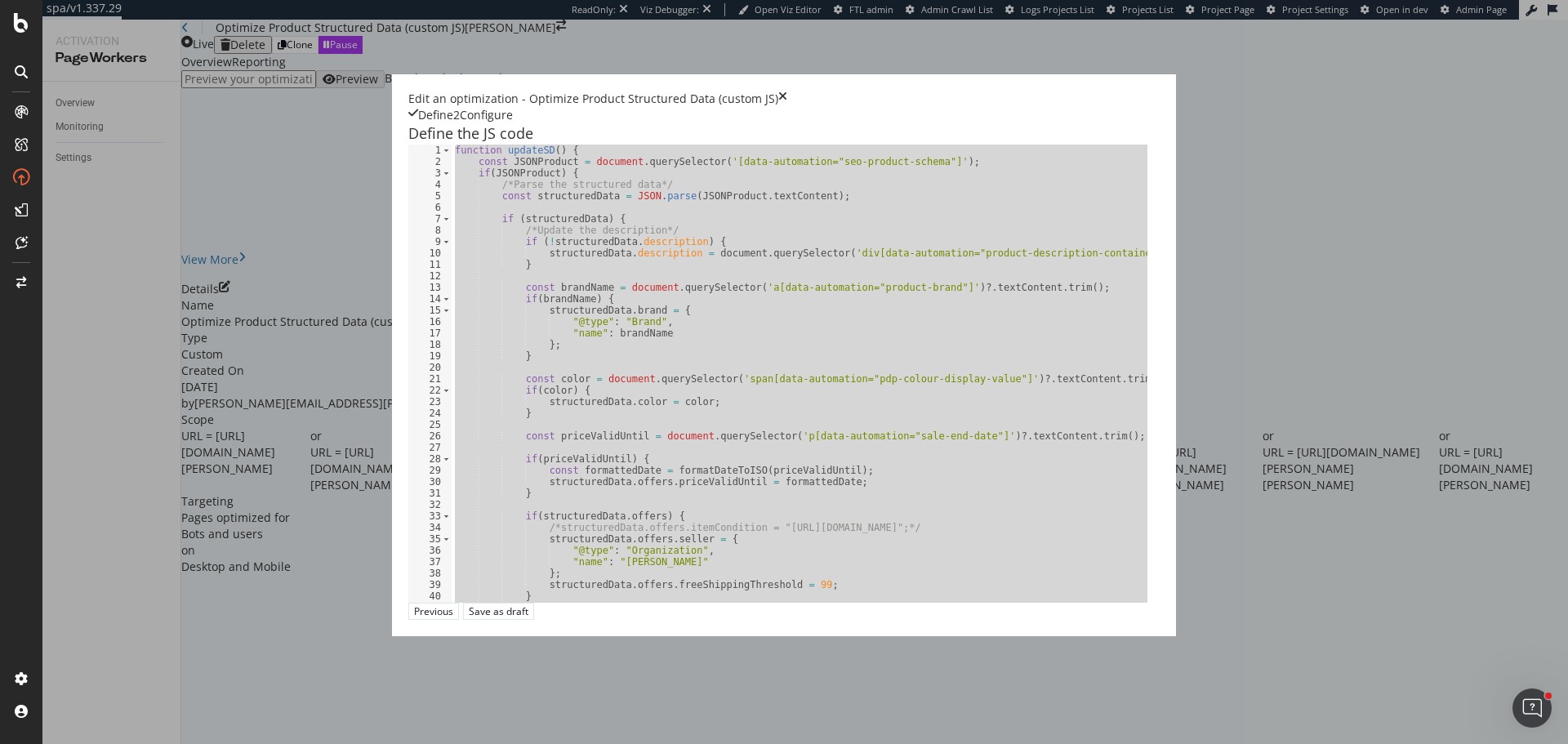
type textarea "waitForSD();"
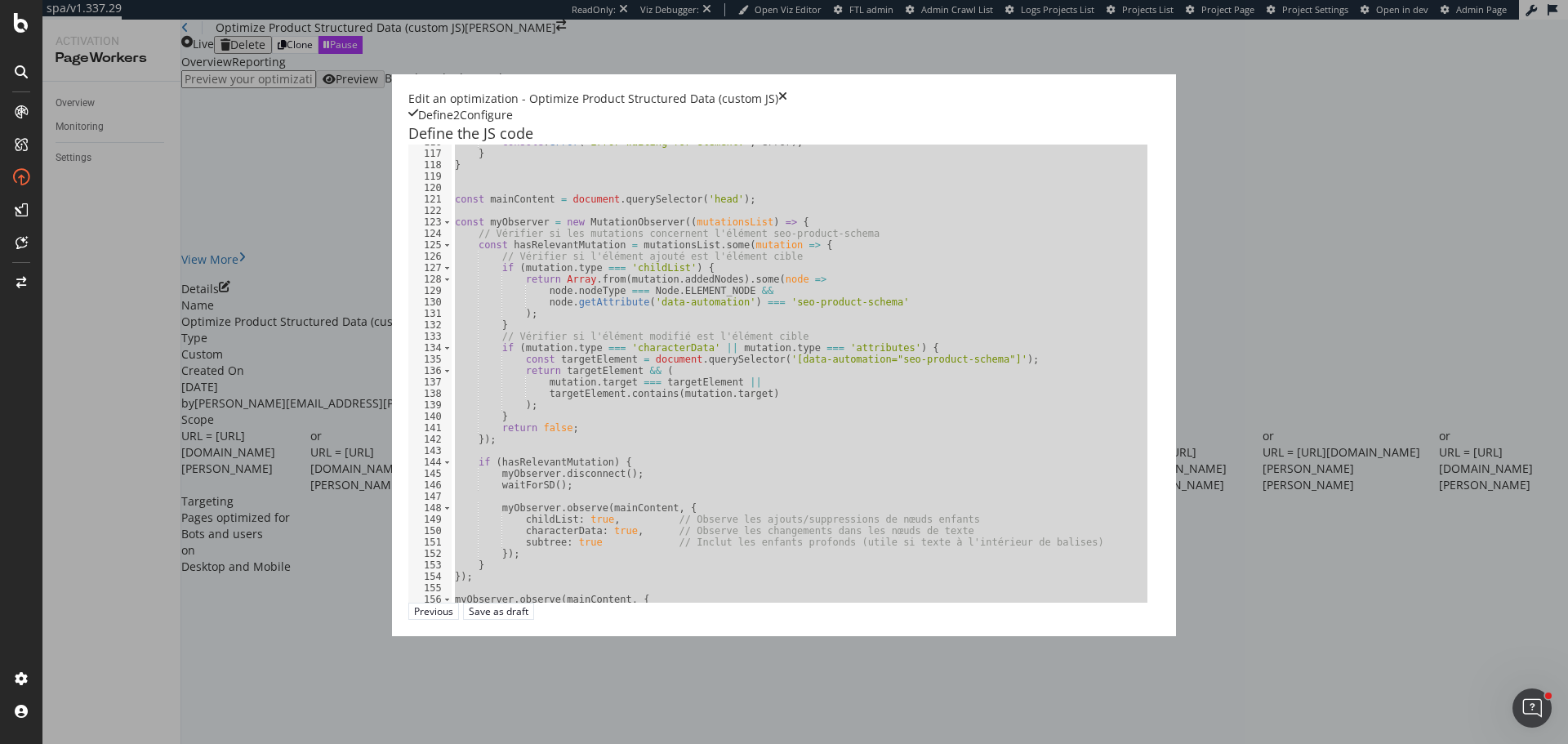
scroll to position [1419, 0]
